Goal: Book appointment/travel/reservation

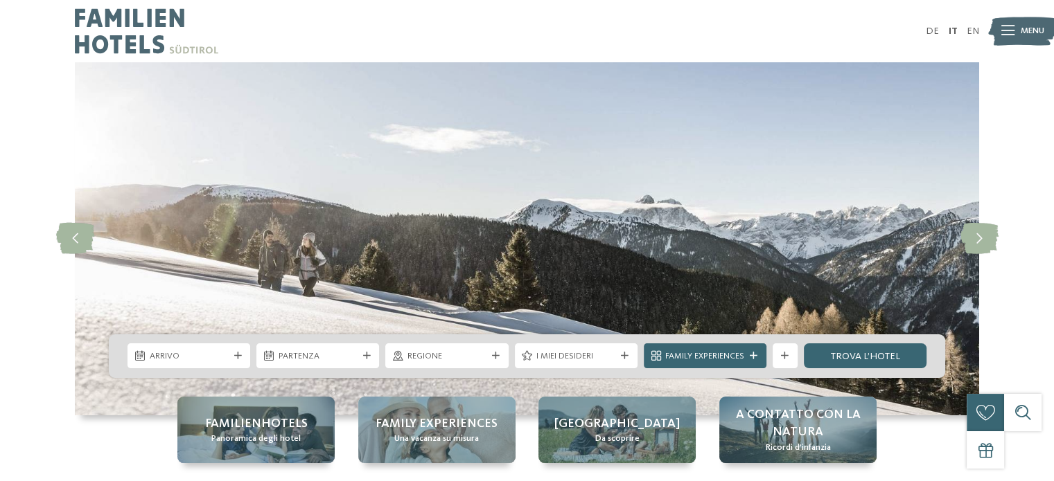
click at [1024, 25] on span "Menu" at bounding box center [1032, 31] width 24 height 12
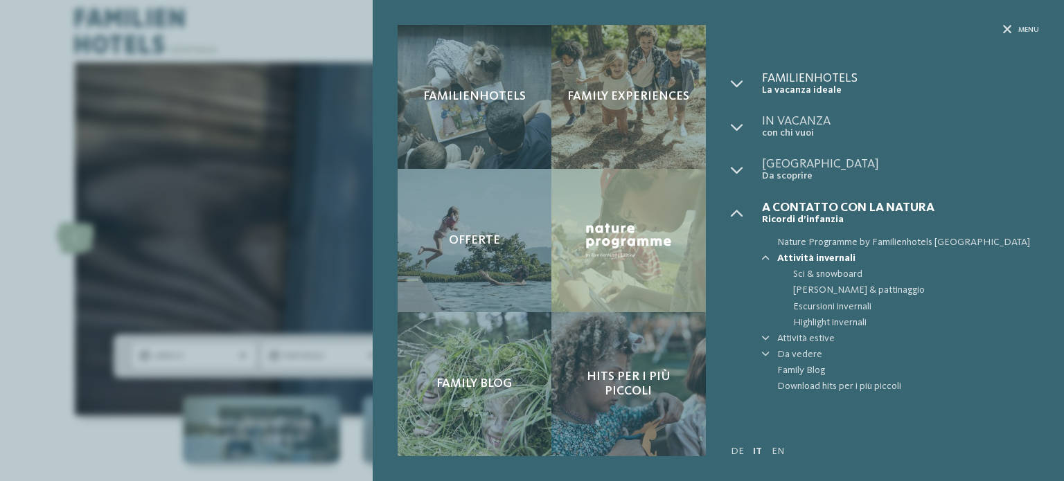
click at [784, 72] on span "Familienhotels" at bounding box center [900, 78] width 277 height 12
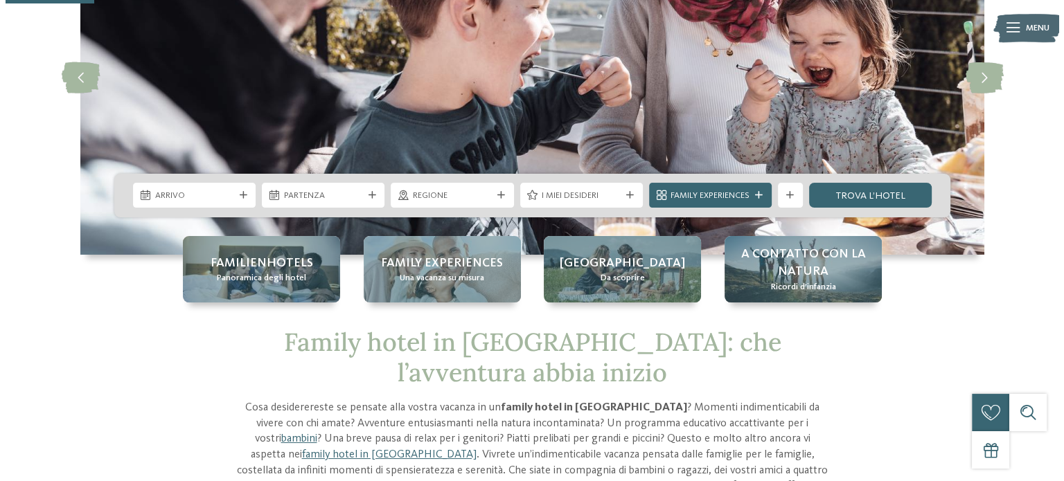
scroll to position [69, 0]
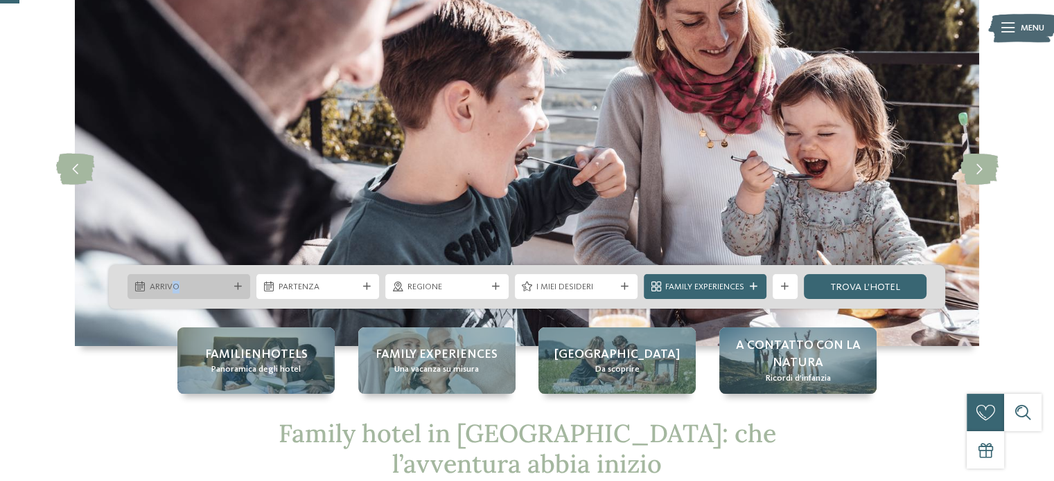
click at [175, 281] on span "Arrivo" at bounding box center [189, 287] width 79 height 12
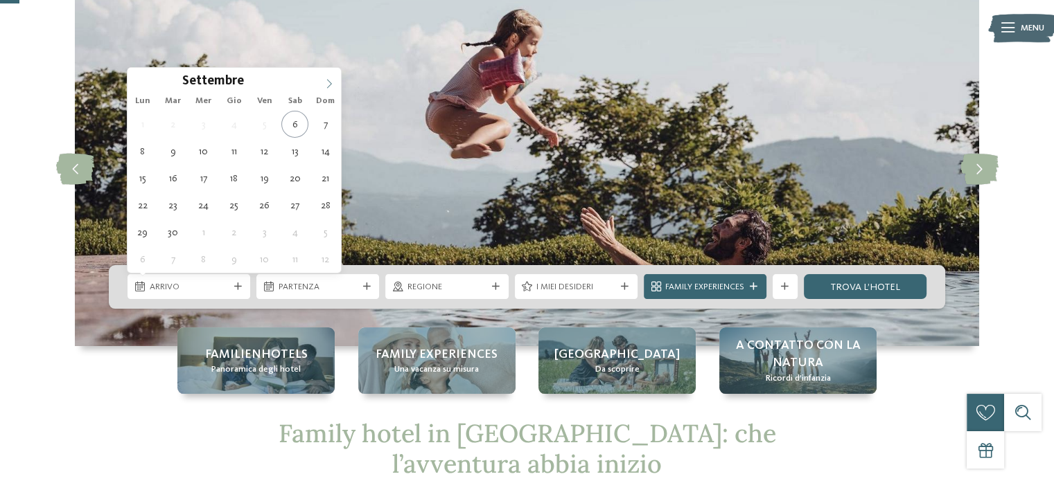
click at [330, 87] on icon at bounding box center [329, 84] width 10 height 10
click at [329, 87] on icon at bounding box center [329, 84] width 10 height 10
type div "24.12.2025"
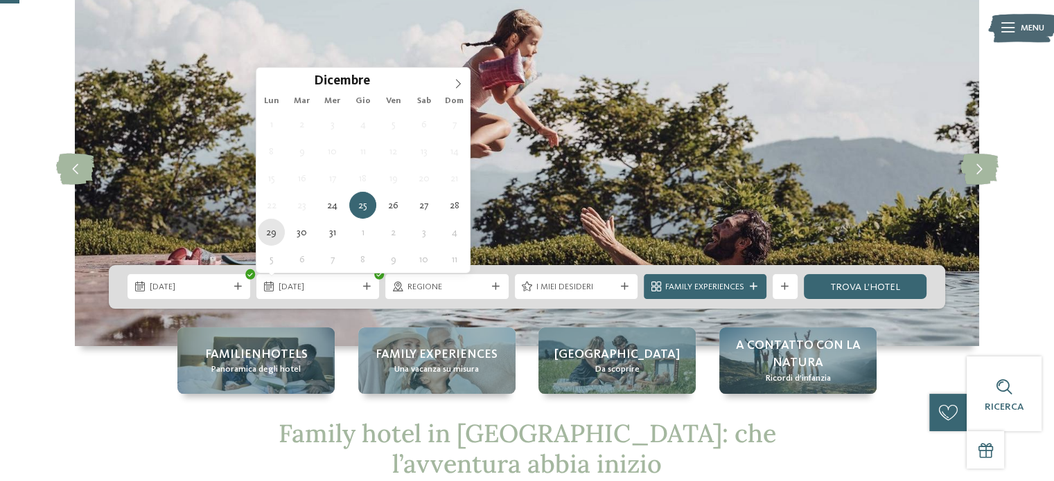
type div "29.12.2025"
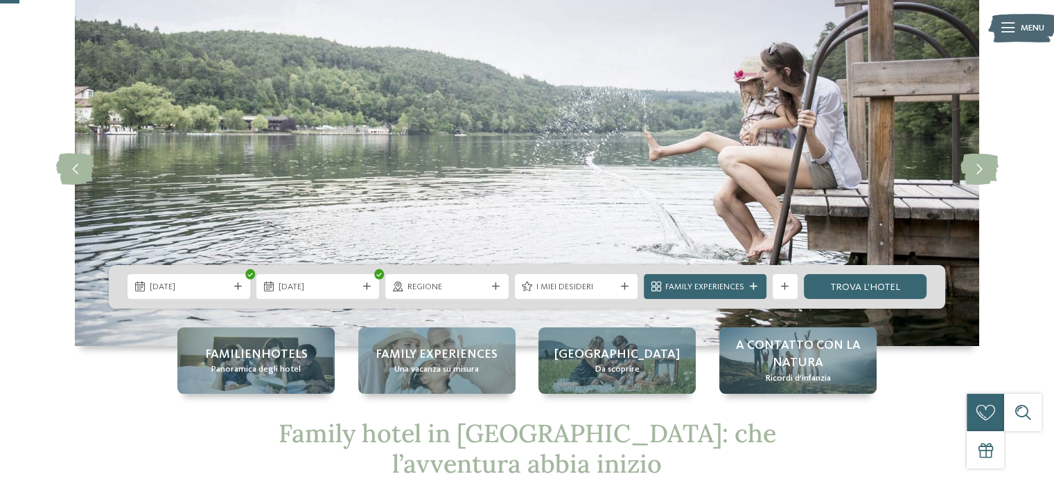
click at [538, 289] on span "I miei desideri" at bounding box center [575, 287] width 79 height 12
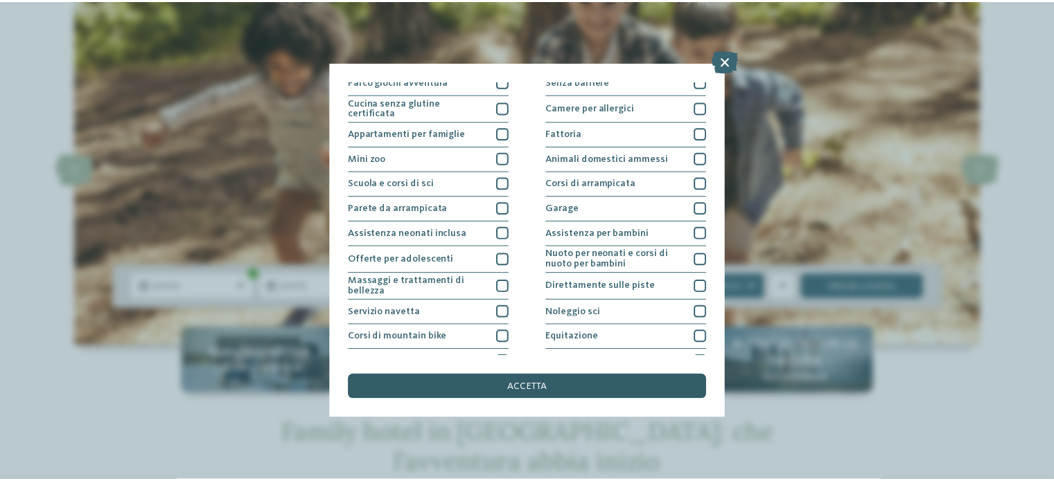
scroll to position [174, 0]
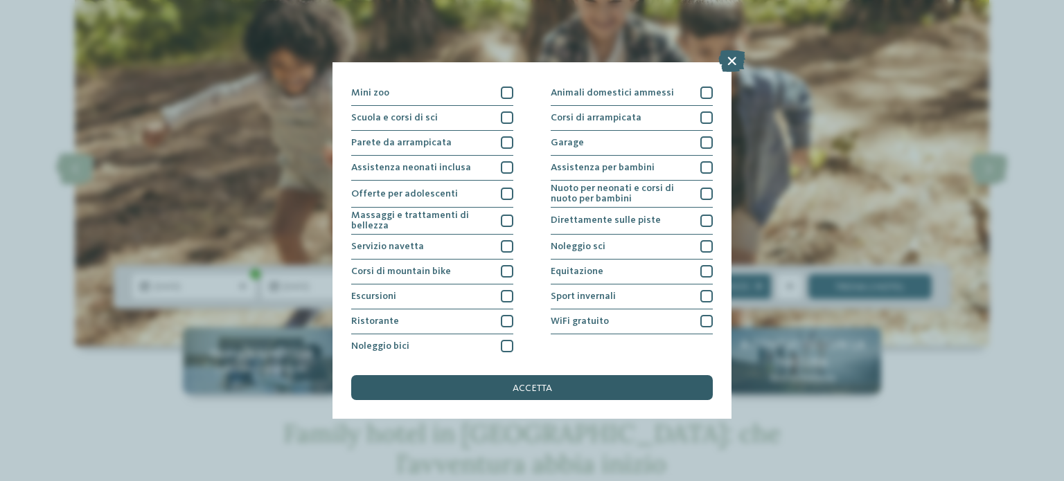
click at [535, 391] on span "accetta" at bounding box center [532, 389] width 39 height 10
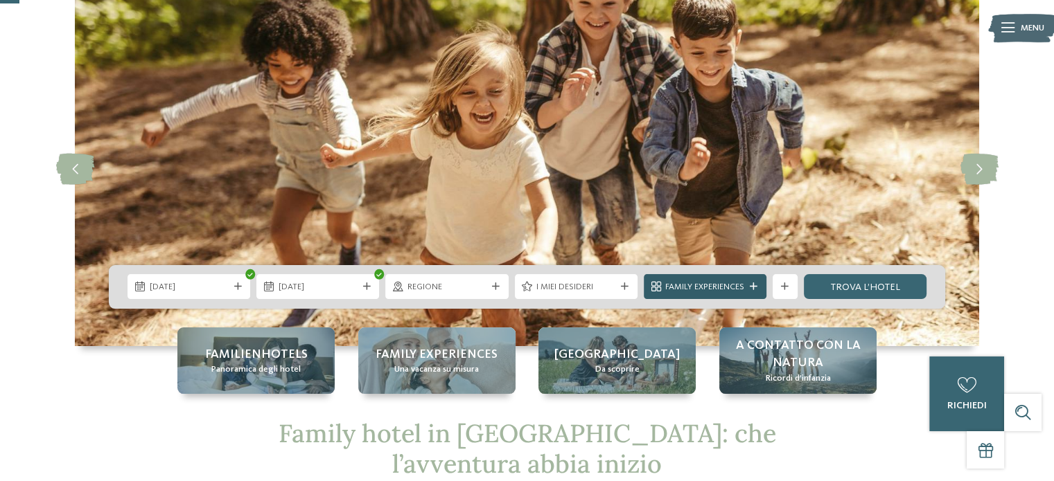
click at [698, 287] on span "Family Experiences" at bounding box center [704, 287] width 79 height 12
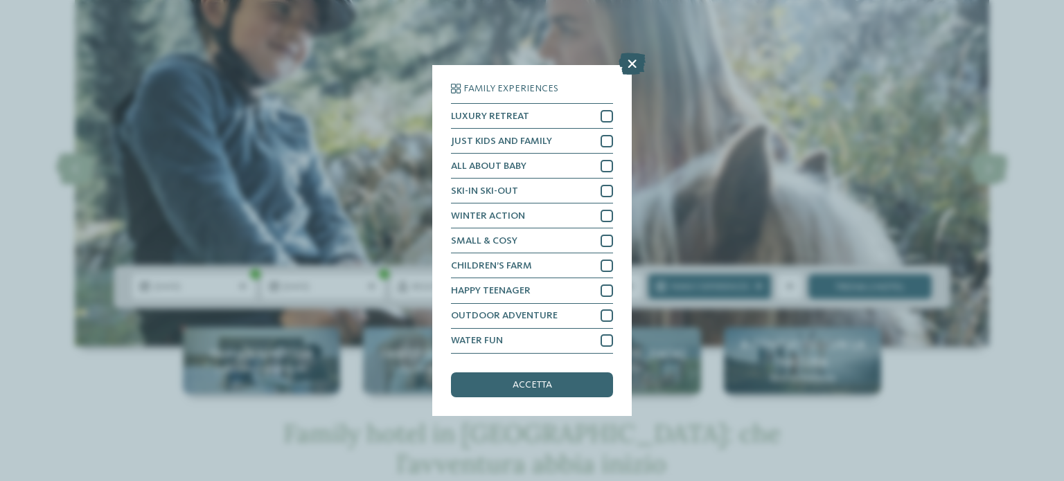
click at [626, 69] on icon at bounding box center [632, 64] width 27 height 22
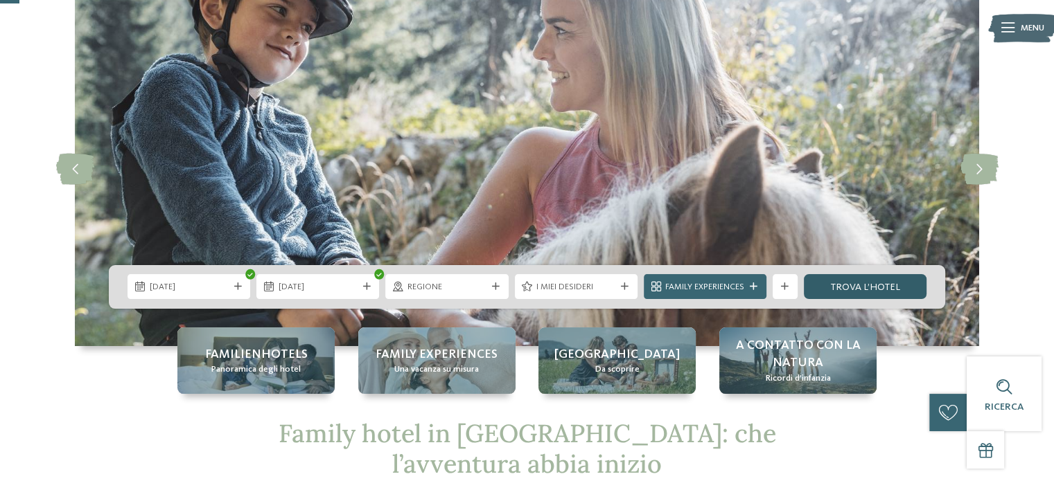
click at [848, 289] on link "trova l’hotel" at bounding box center [865, 286] width 123 height 25
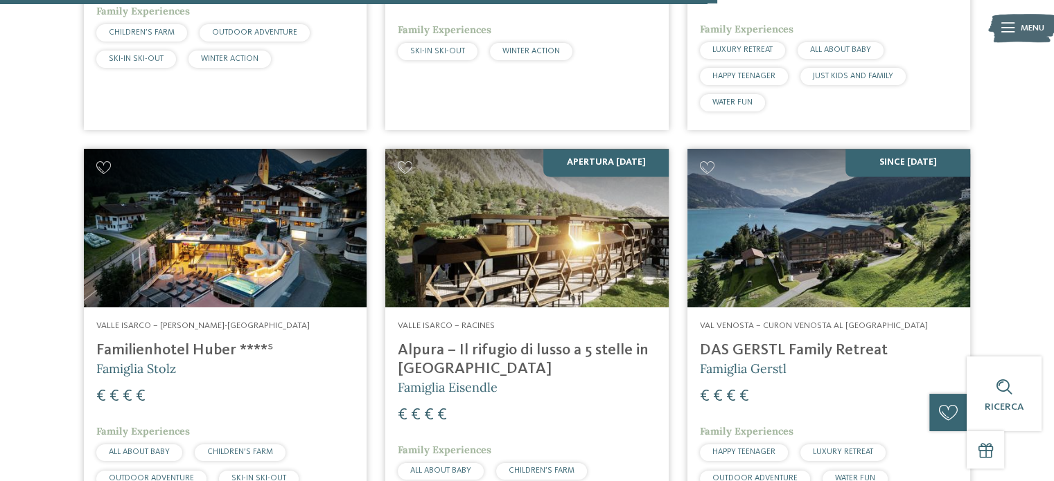
scroll to position [1994, 0]
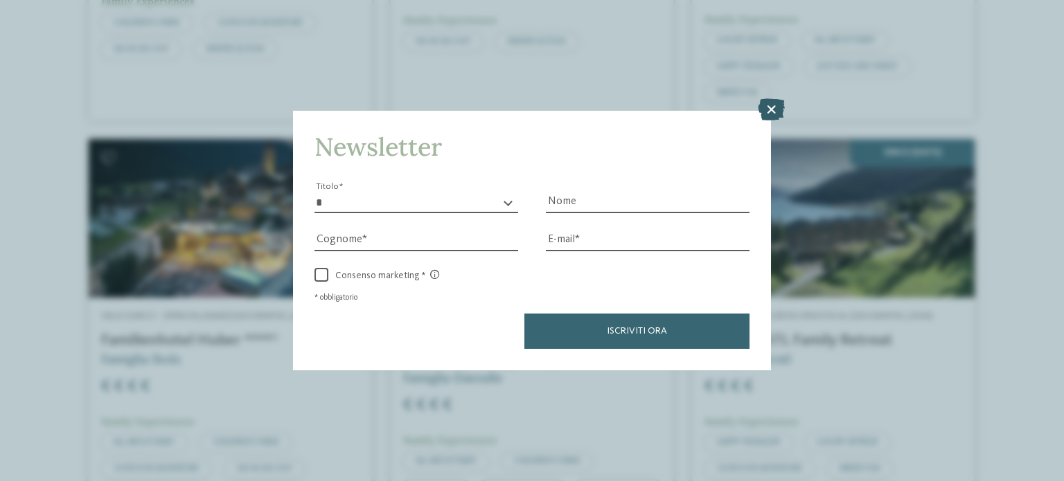
click at [763, 107] on icon at bounding box center [771, 109] width 27 height 22
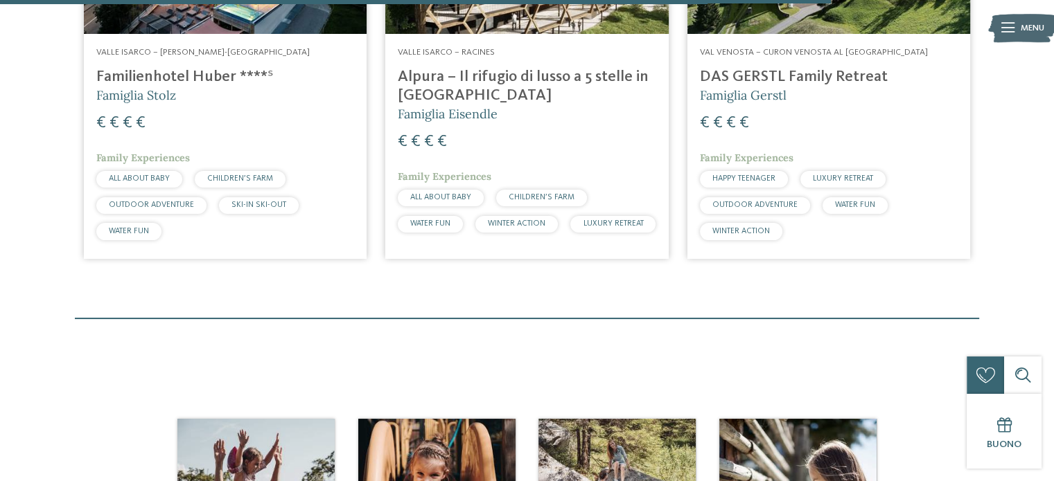
scroll to position [2410, 0]
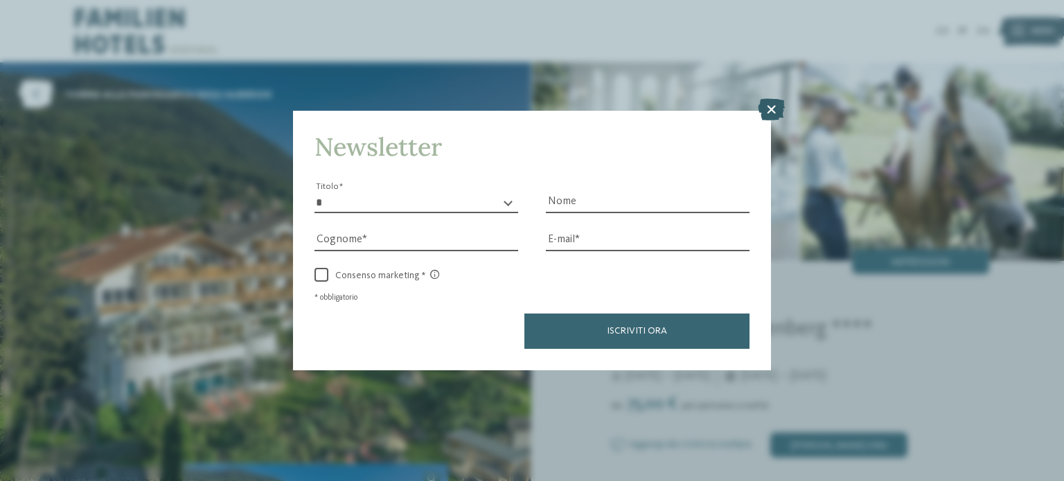
click at [777, 114] on icon at bounding box center [771, 109] width 27 height 22
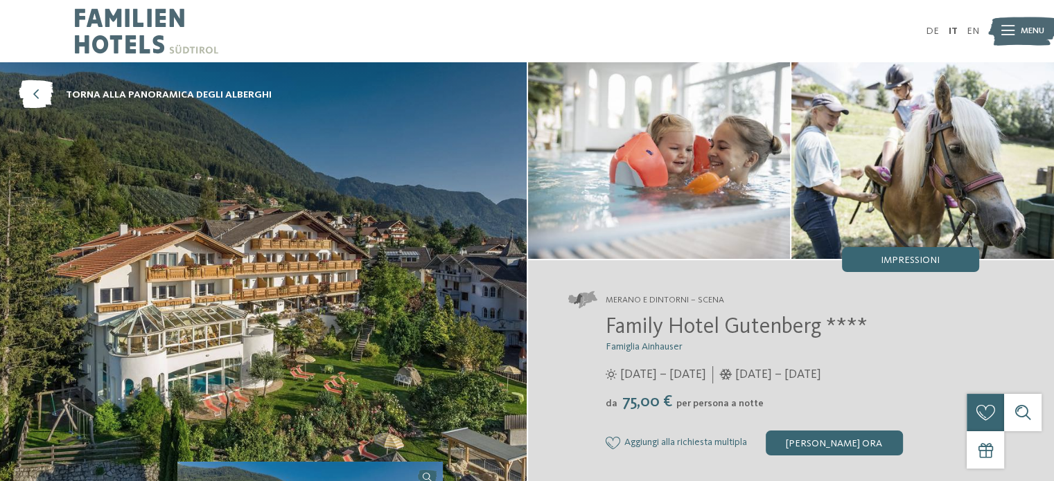
click at [224, 256] on img at bounding box center [263, 274] width 526 height 425
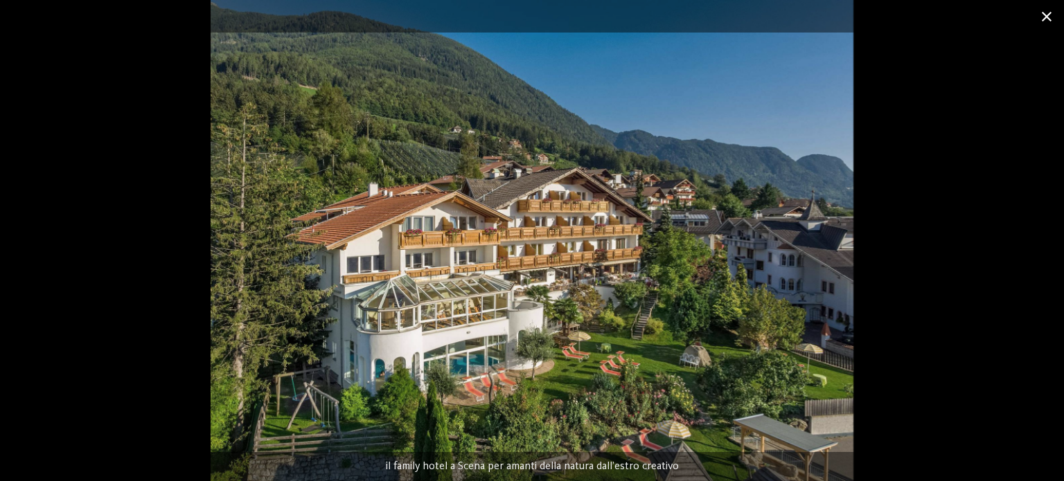
click at [1043, 23] on span at bounding box center [1046, 16] width 35 height 33
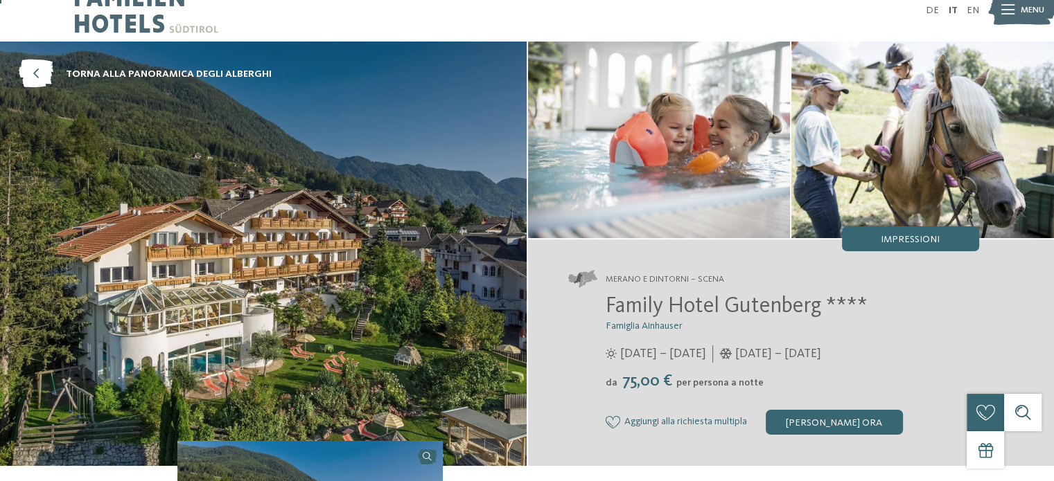
scroll to position [0, 0]
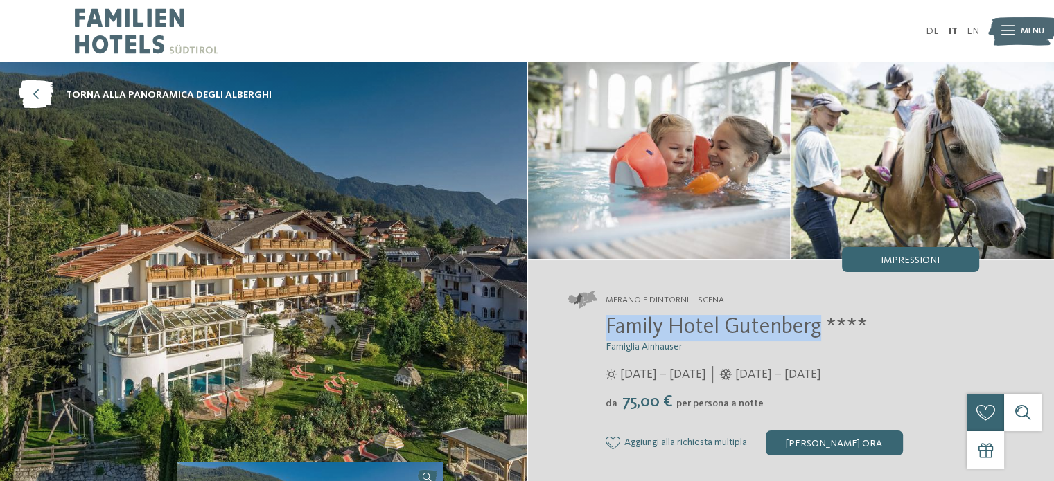
drag, startPoint x: 604, startPoint y: 318, endPoint x: 817, endPoint y: 329, distance: 213.0
click at [817, 333] on div "Family Hotel Gutenberg **** Famiglia Ainhauser 04/04/2025 – 09/11/2025 da" at bounding box center [773, 385] width 411 height 141
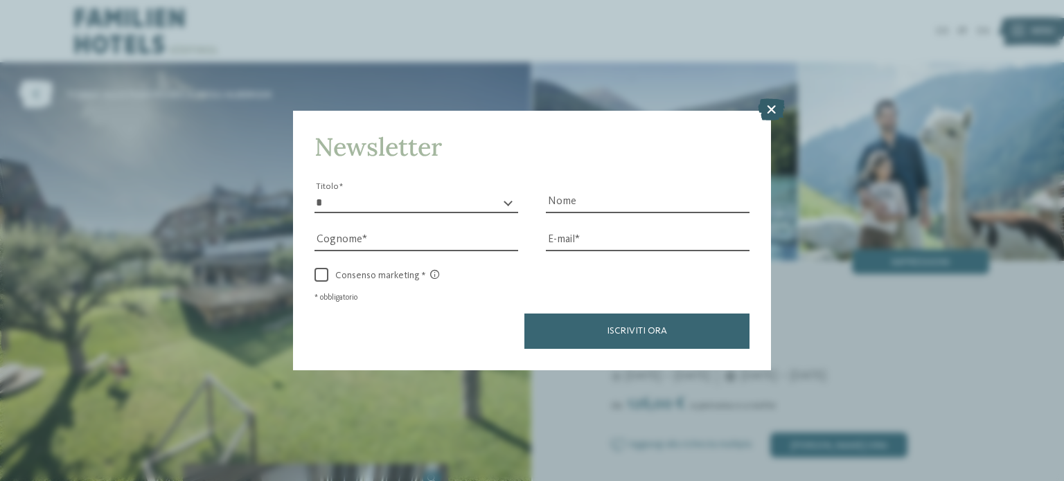
click at [774, 109] on icon at bounding box center [771, 109] width 27 height 22
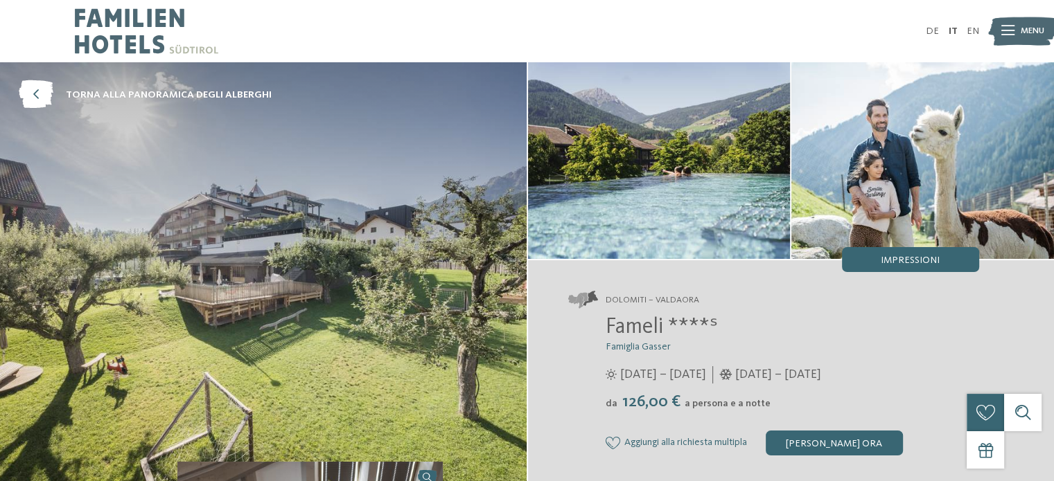
click at [197, 224] on img at bounding box center [263, 274] width 526 height 425
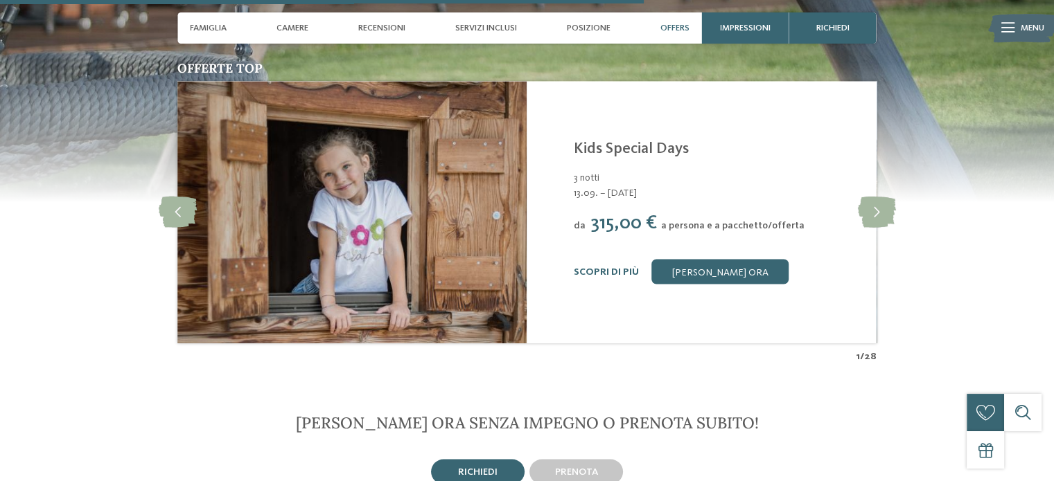
scroll to position [2425, 0]
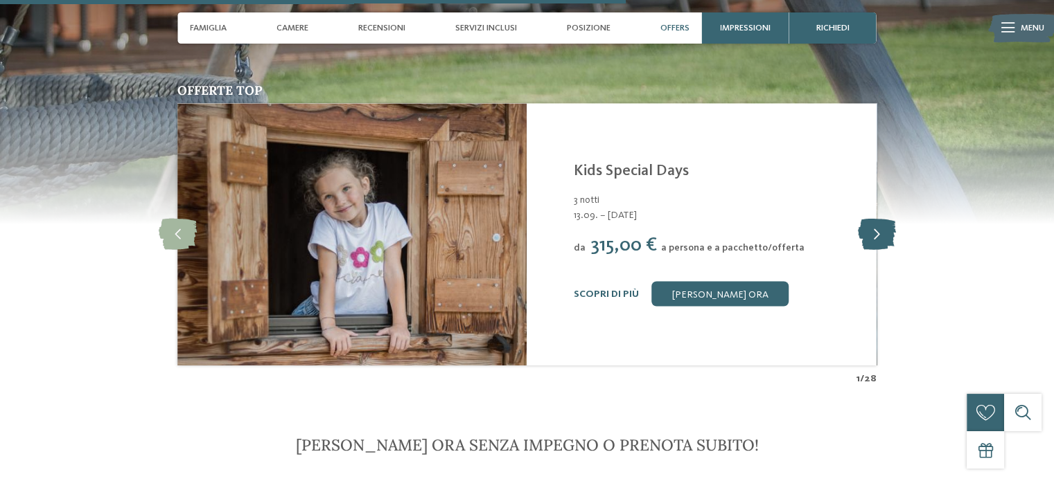
click at [869, 219] on icon at bounding box center [876, 234] width 38 height 31
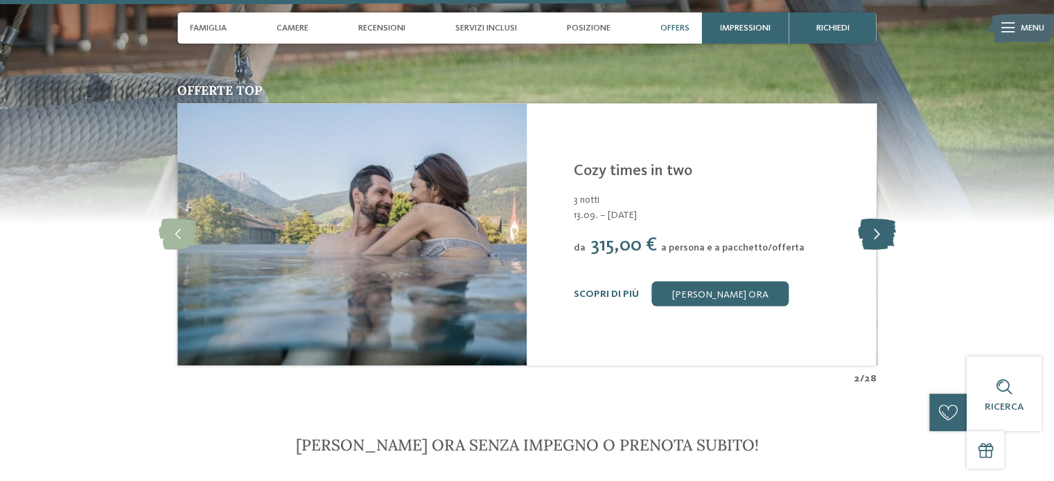
click at [863, 219] on icon at bounding box center [876, 234] width 38 height 31
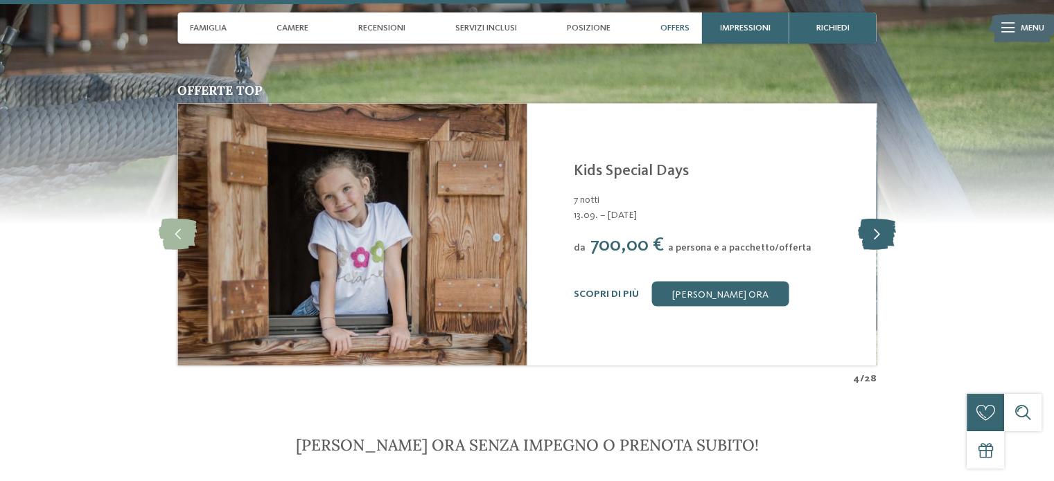
click at [863, 219] on icon at bounding box center [876, 234] width 38 height 31
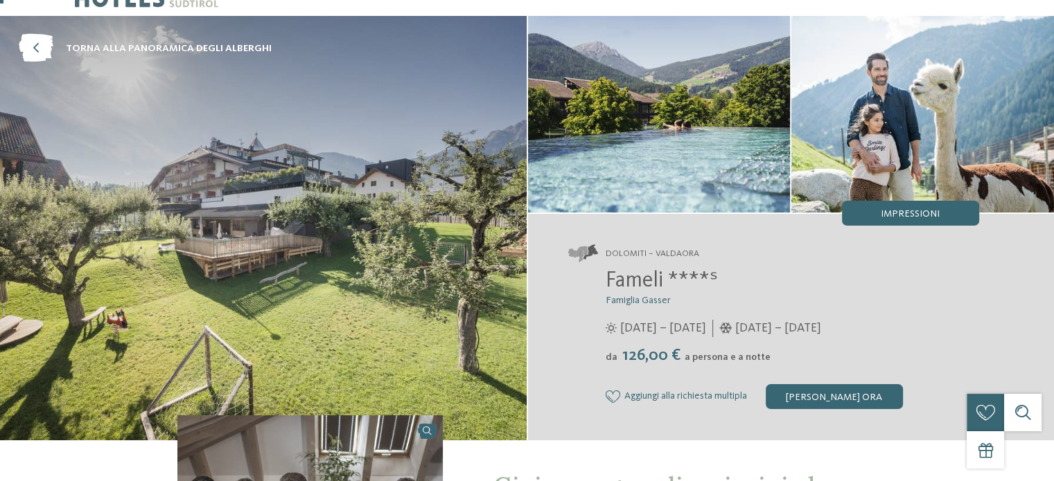
scroll to position [0, 0]
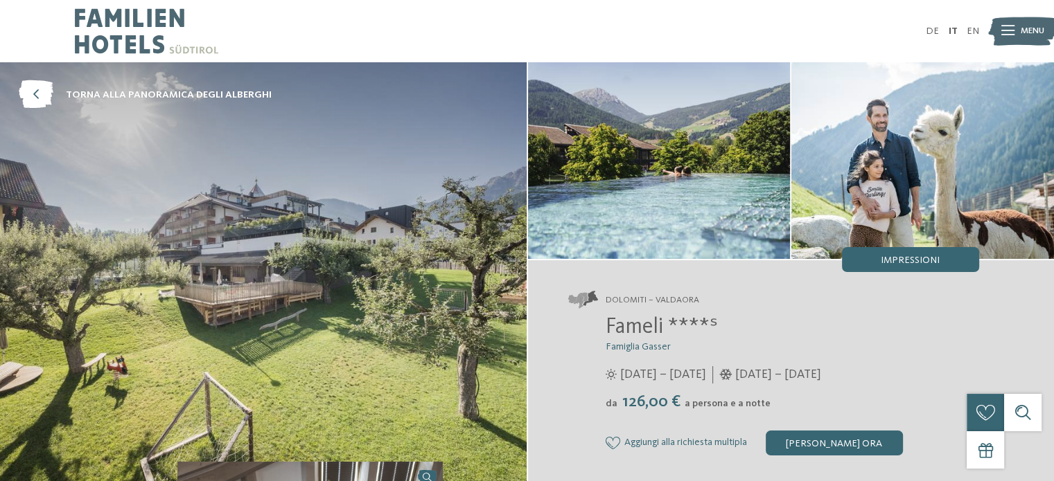
click at [150, 254] on img at bounding box center [263, 274] width 526 height 425
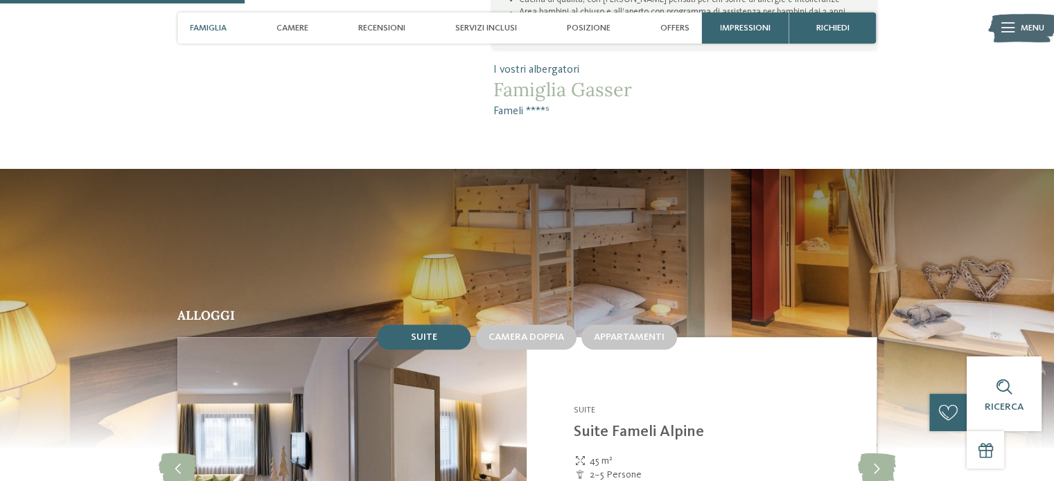
scroll to position [1108, 0]
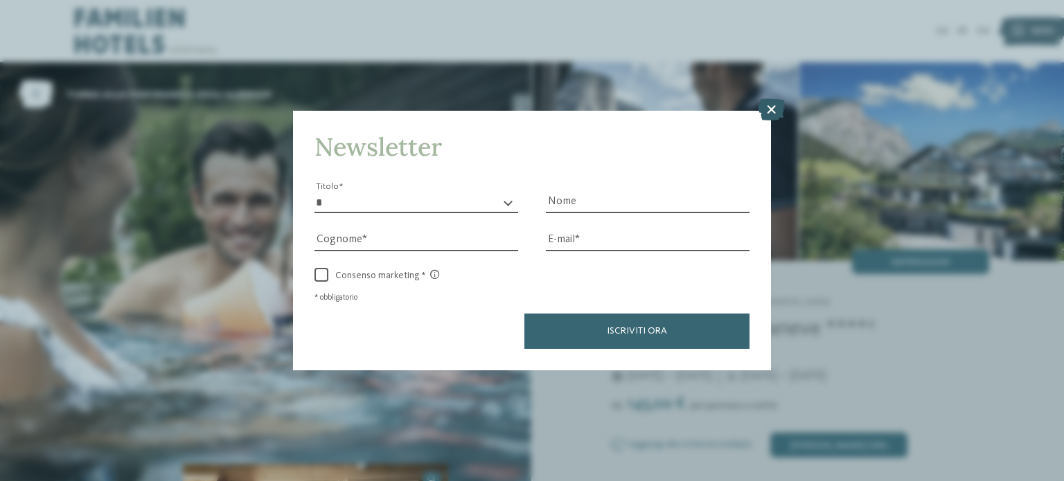
click at [770, 113] on icon at bounding box center [771, 109] width 27 height 22
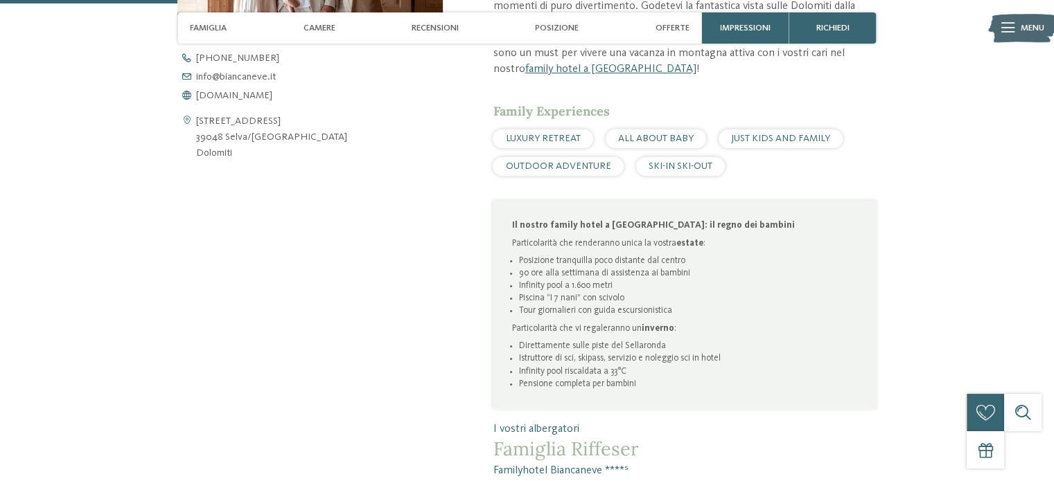
scroll to position [485, 0]
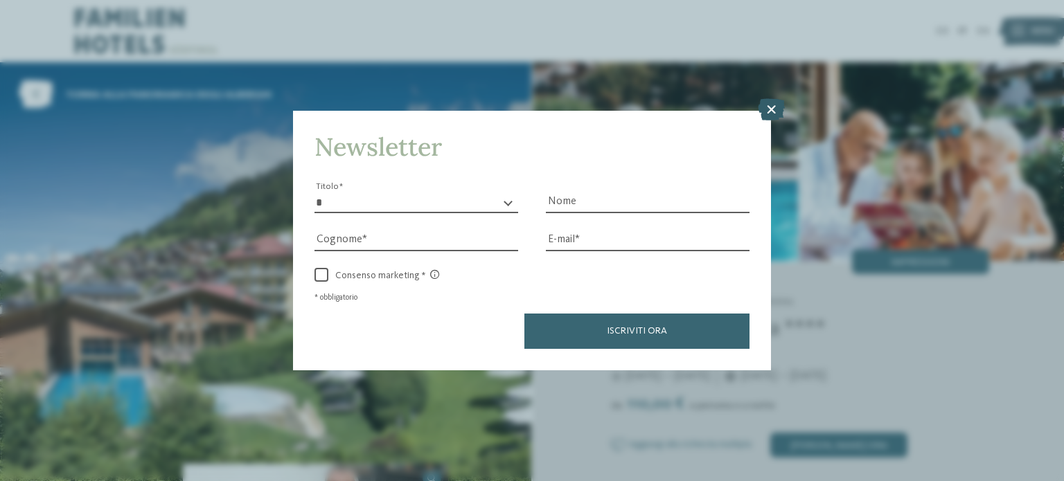
click at [776, 106] on icon at bounding box center [771, 109] width 27 height 22
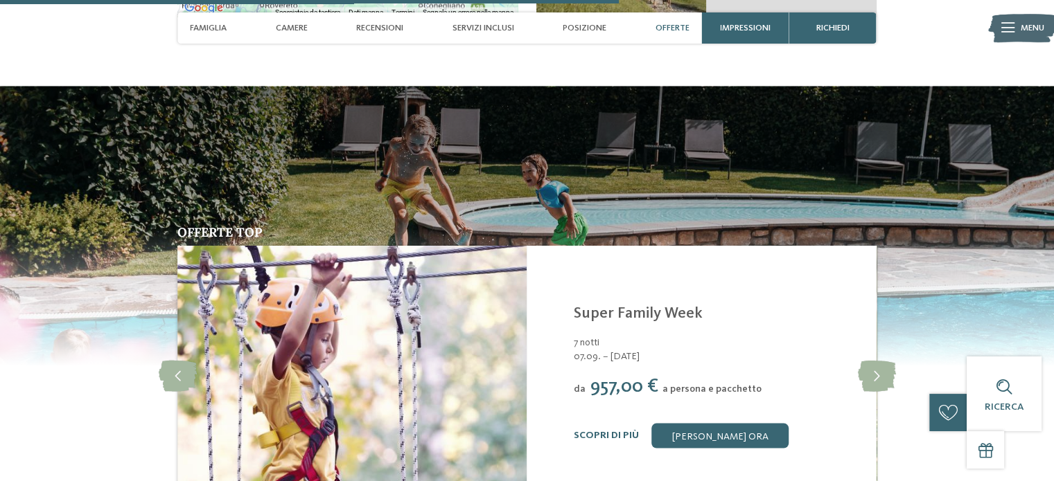
scroll to position [2563, 0]
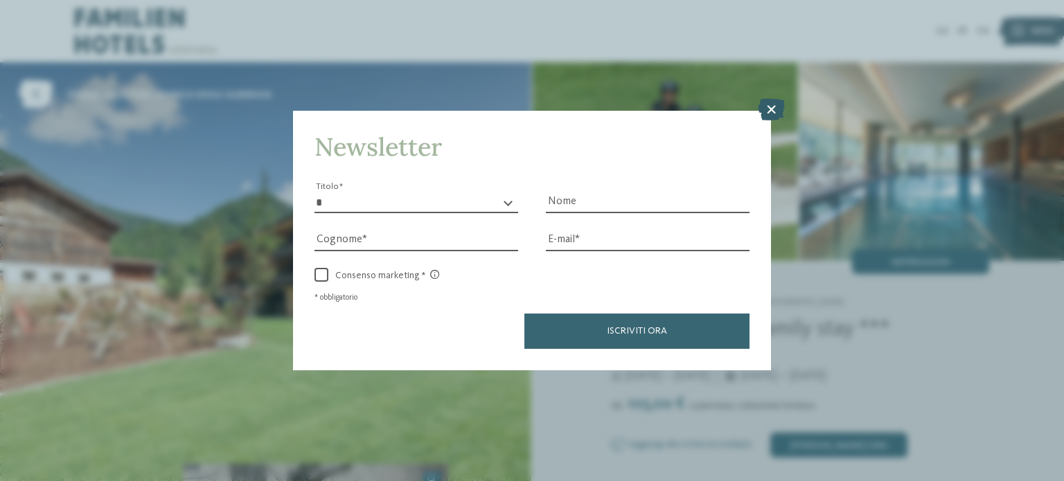
click at [768, 106] on icon at bounding box center [771, 109] width 27 height 22
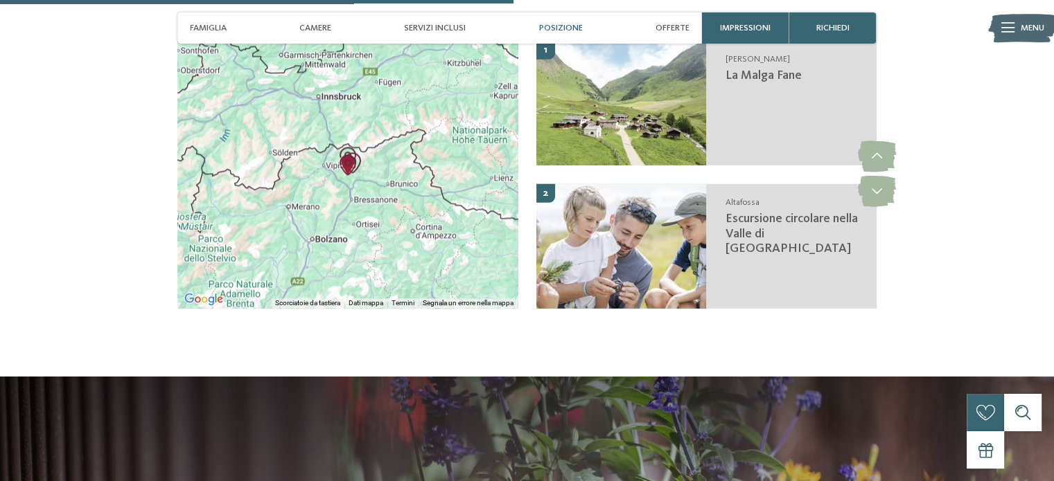
scroll to position [2078, 0]
